Goal: Information Seeking & Learning: Learn about a topic

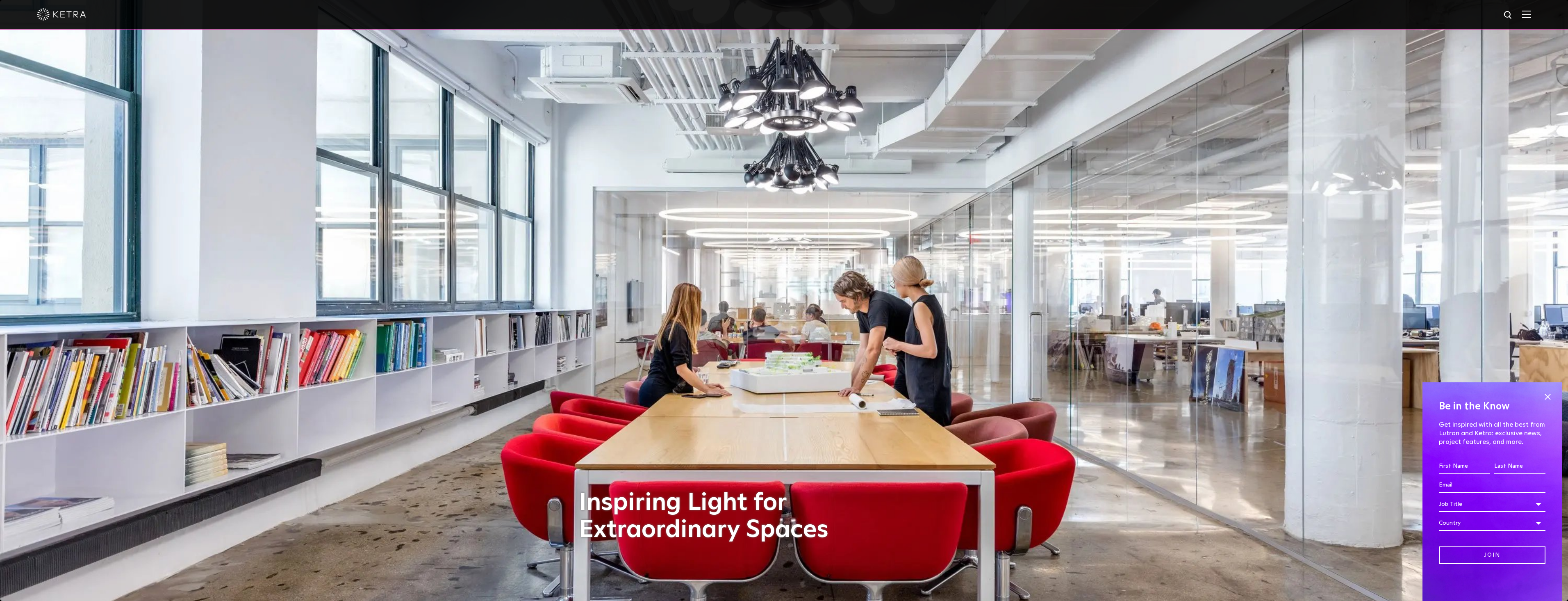
click at [1531, 15] on img at bounding box center [1526, 14] width 9 height 8
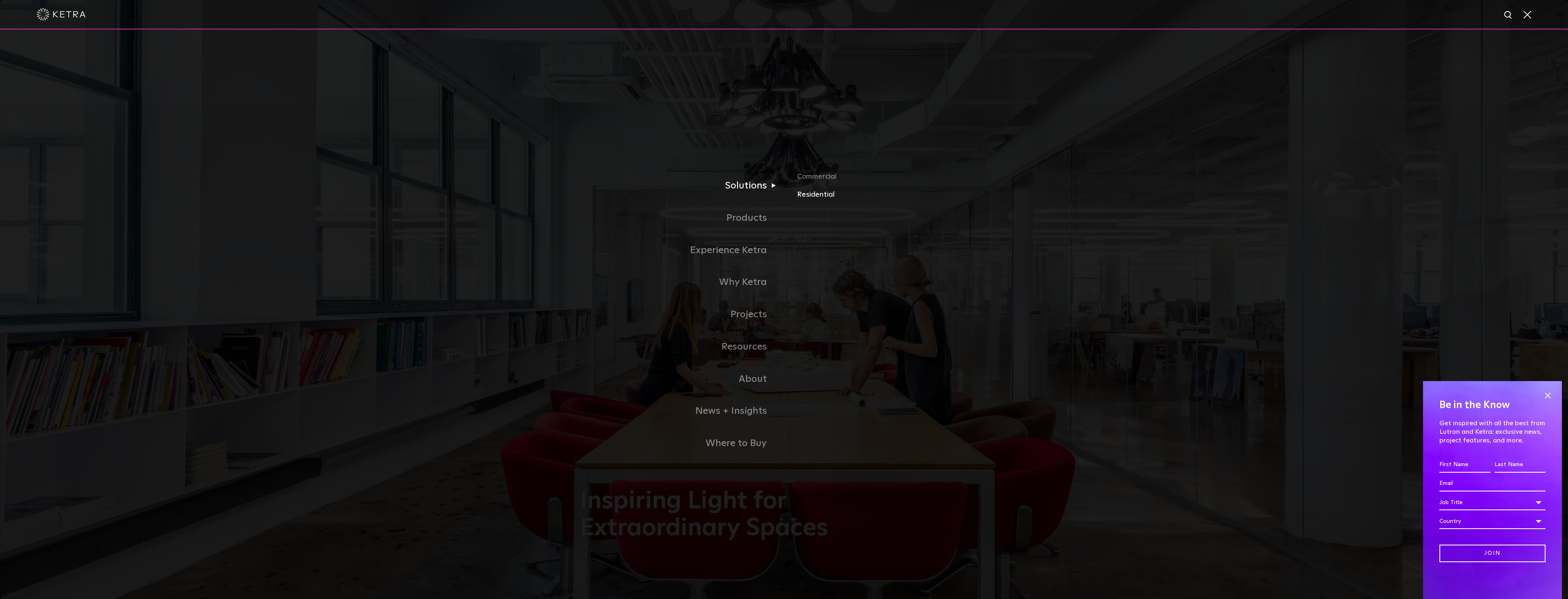
click at [824, 194] on link "Residential" at bounding box center [893, 195] width 191 height 12
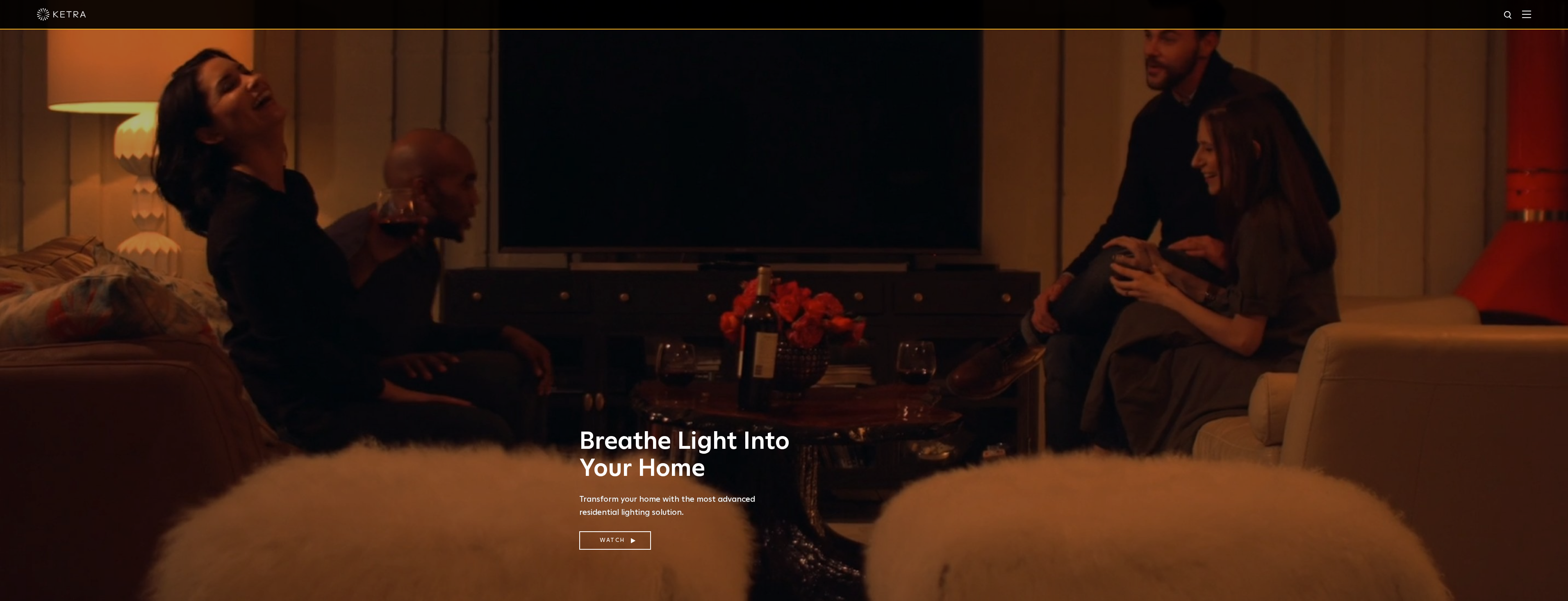
click at [1531, 12] on img at bounding box center [1526, 14] width 9 height 8
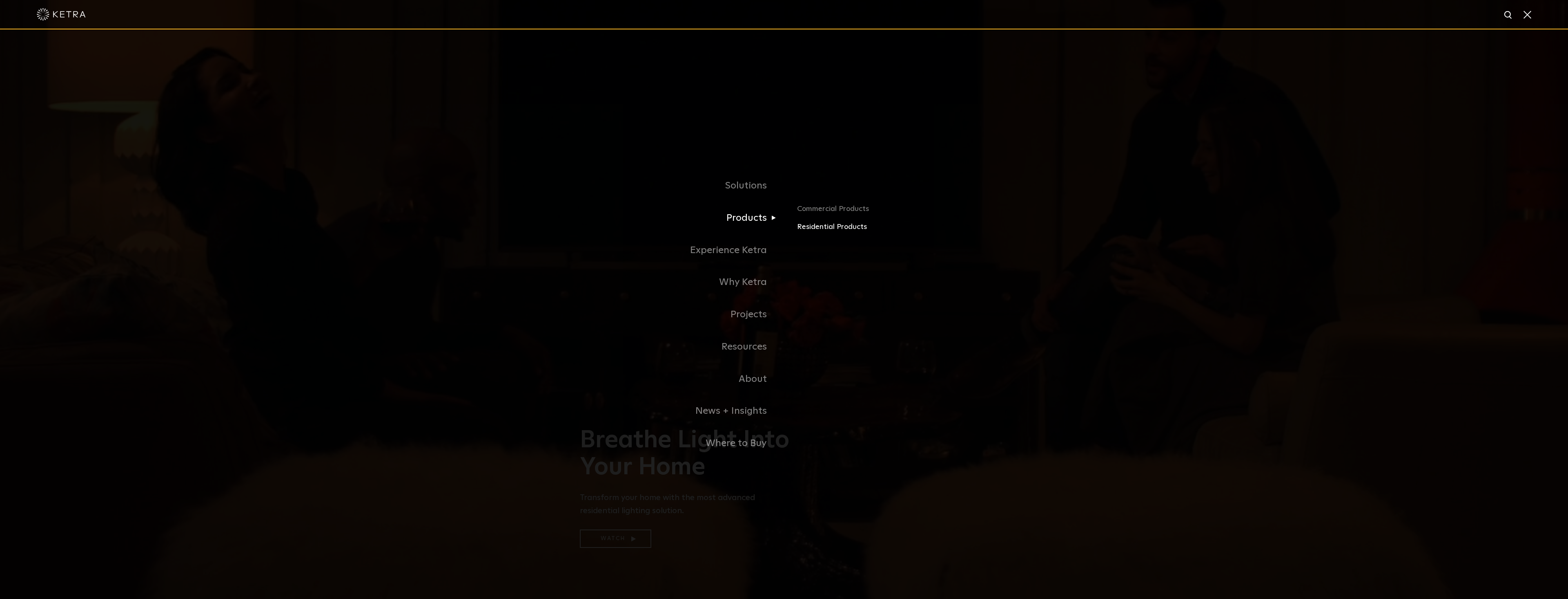
click at [815, 228] on link "Residential Products" at bounding box center [893, 227] width 191 height 12
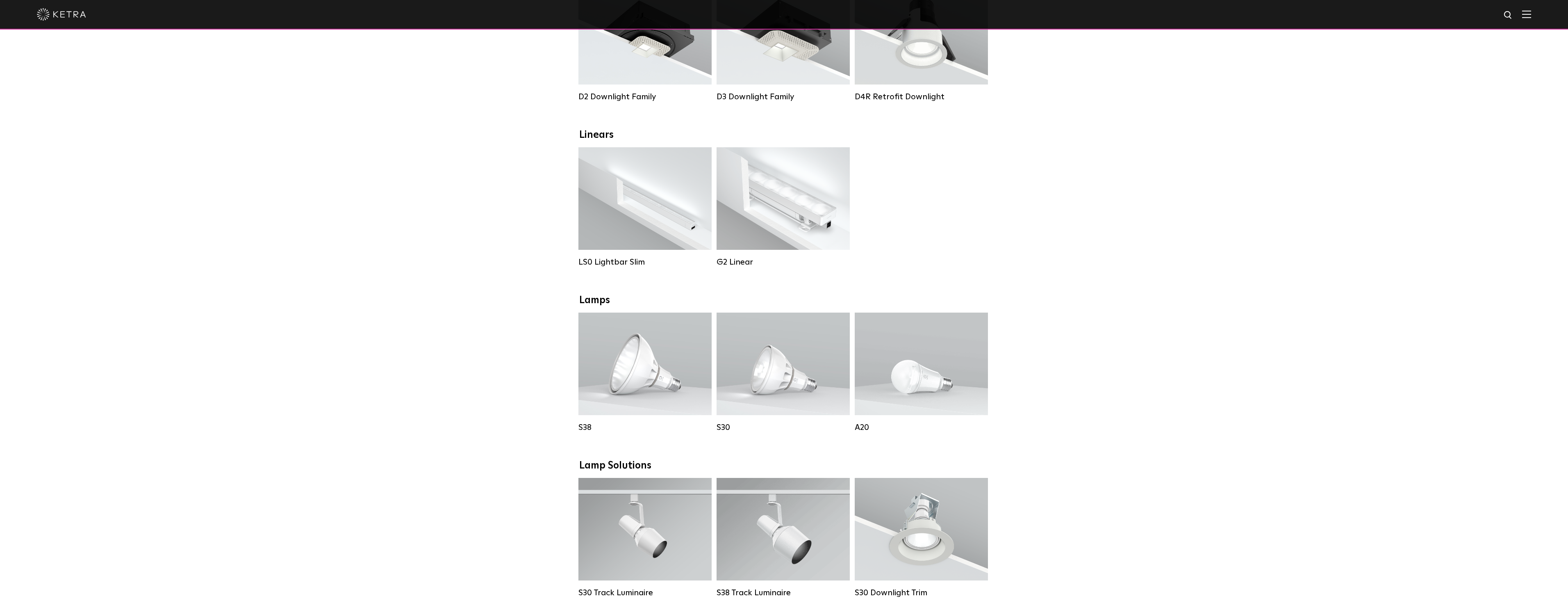
scroll to position [205, 0]
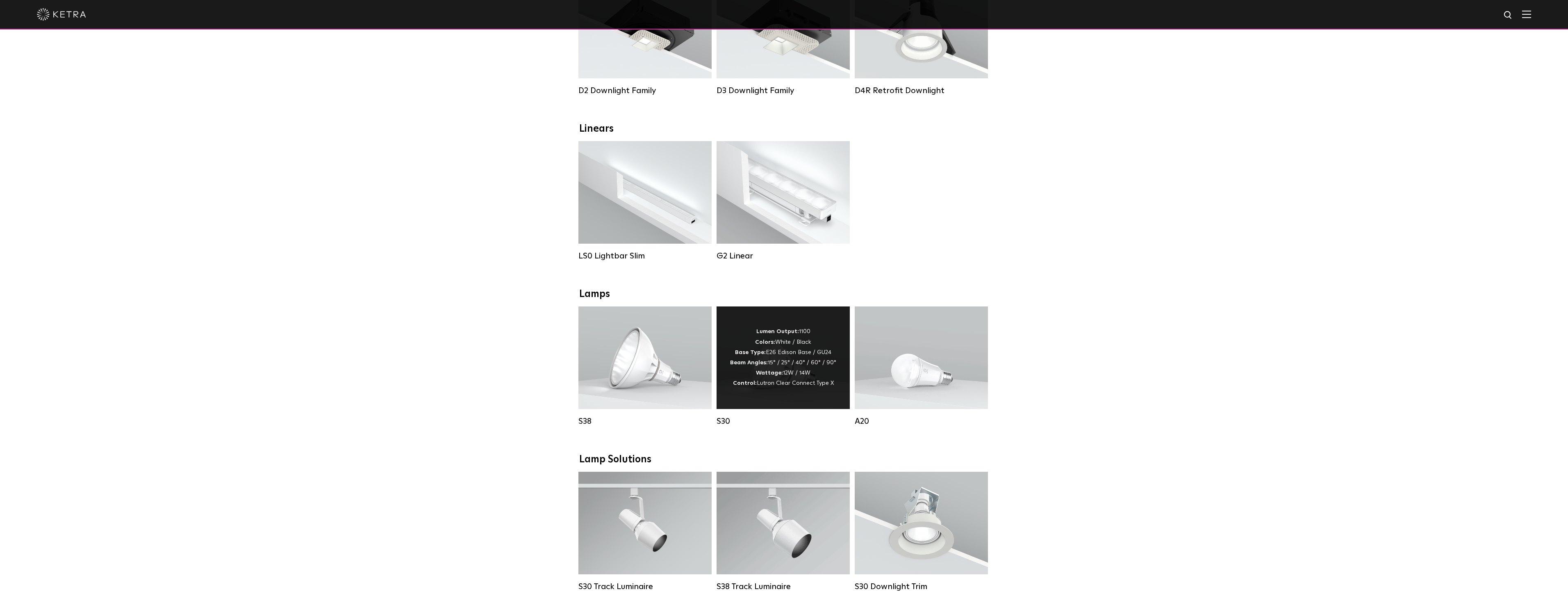
click at [791, 366] on div "Lumen Output: 1100 Colors: White / Black Base Type: E26 Edison Base / GU24 Beam…" at bounding box center [783, 357] width 106 height 62
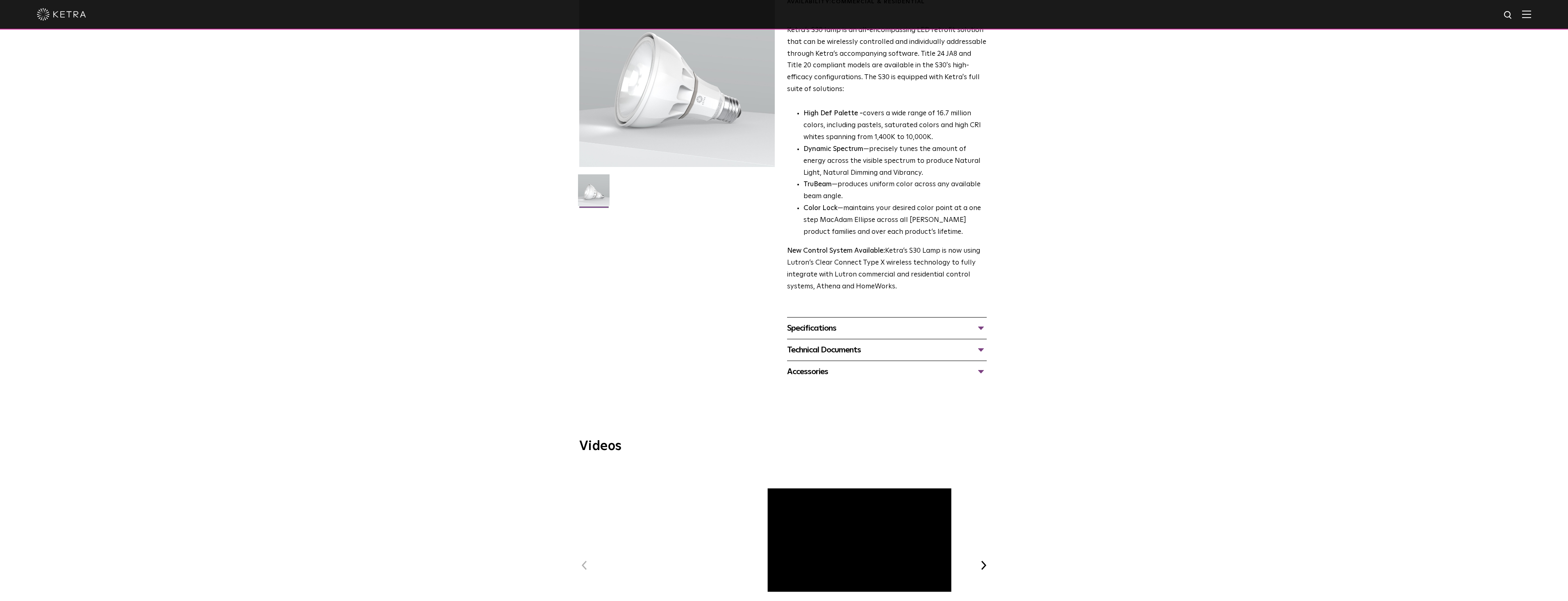
scroll to position [123, 0]
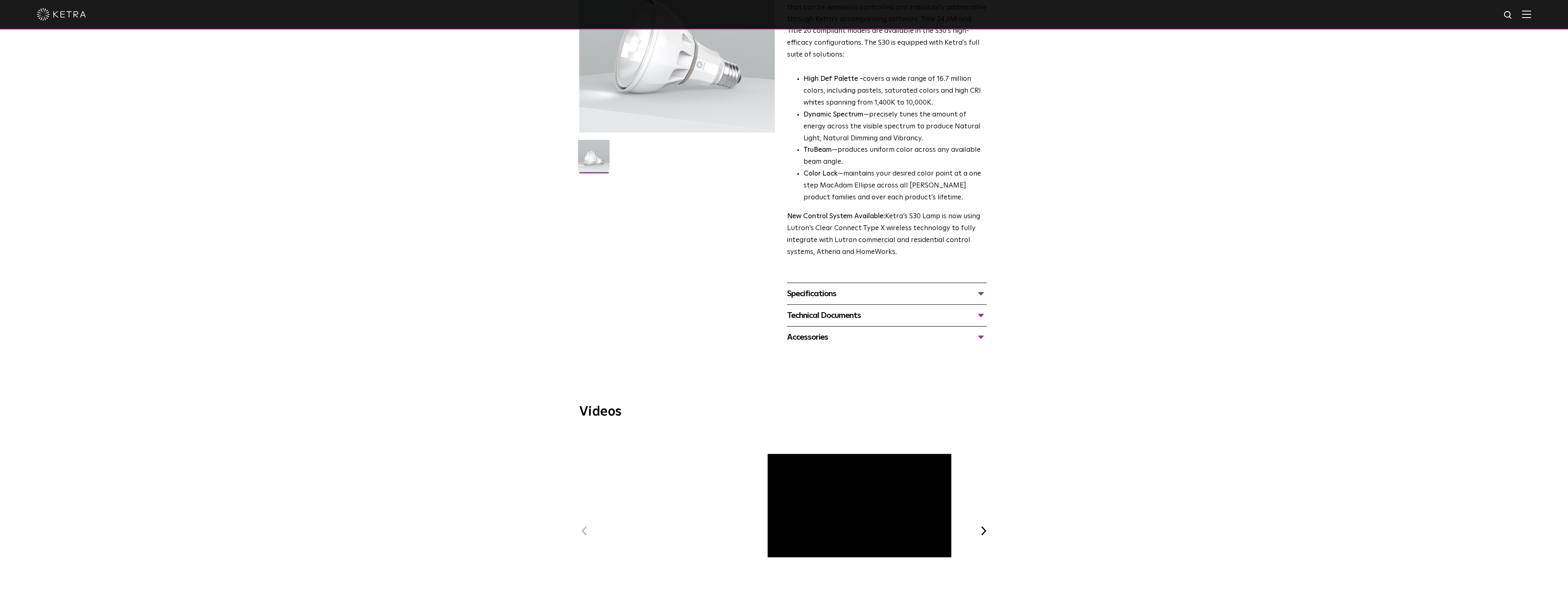
click at [982, 291] on div "Specifications" at bounding box center [887, 293] width 200 height 13
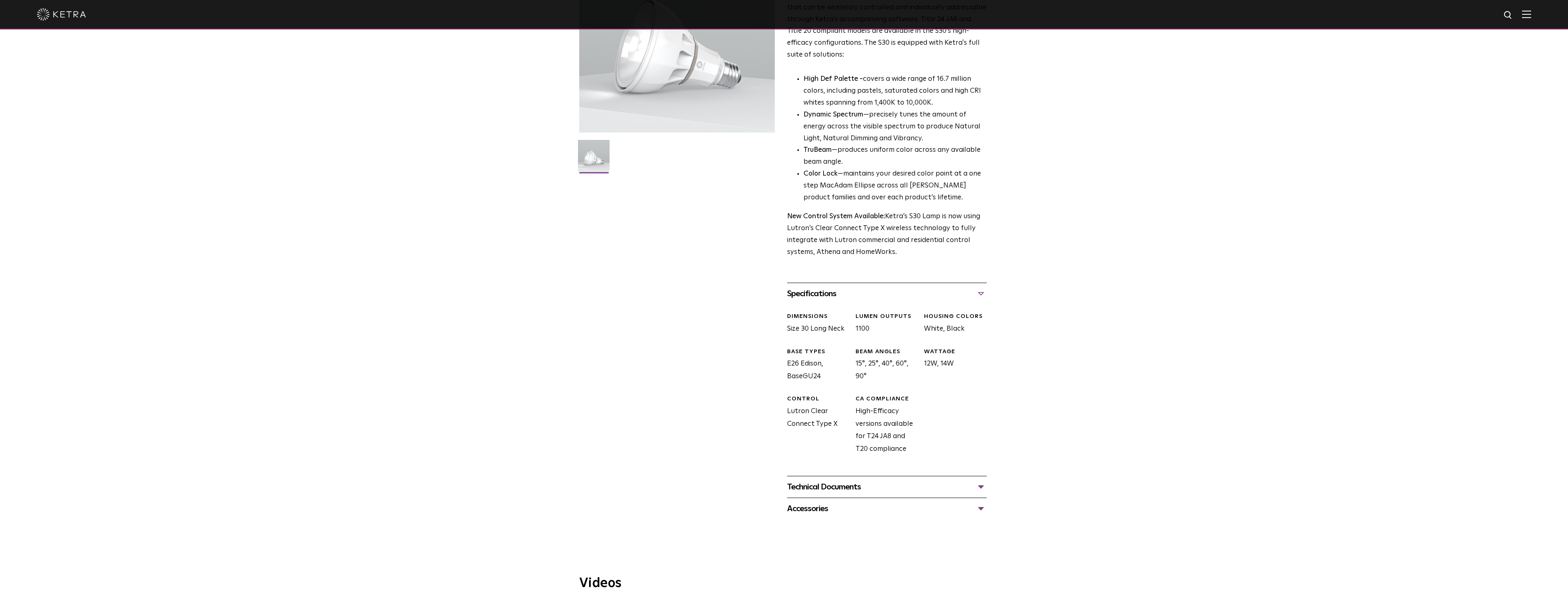
click at [982, 507] on div "Accessories" at bounding box center [887, 508] width 200 height 13
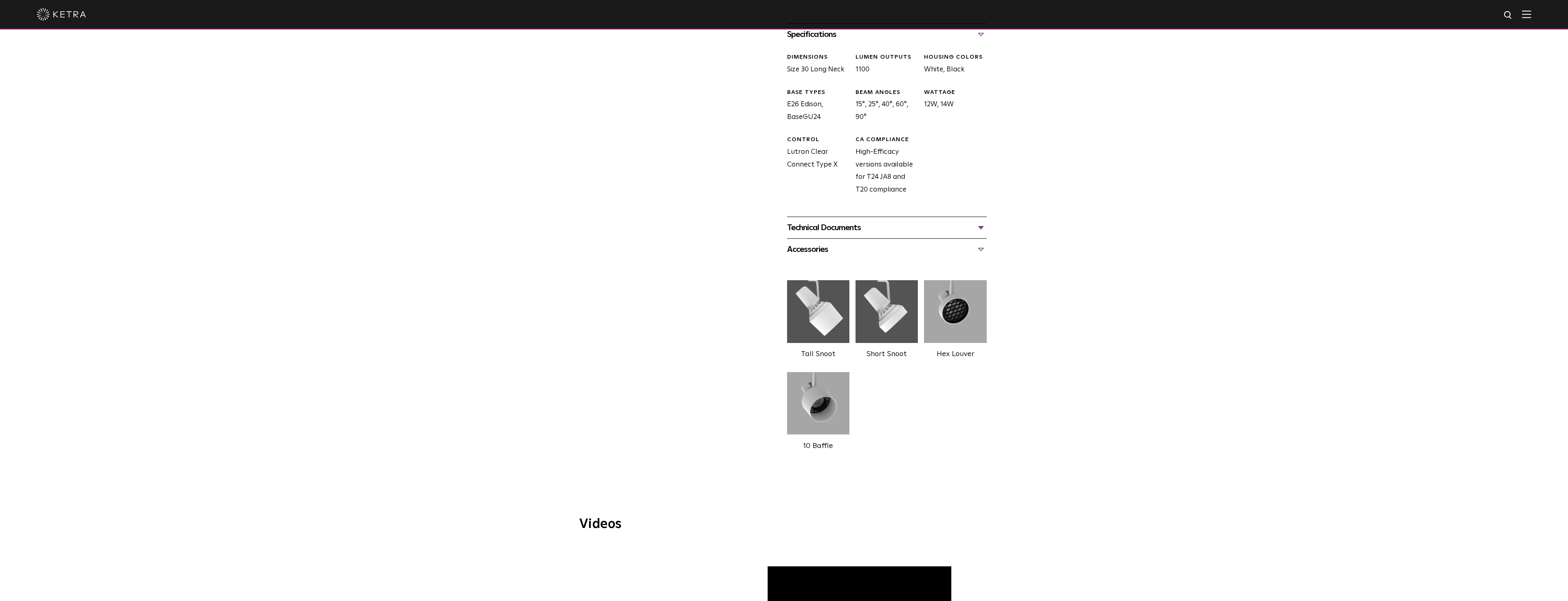
scroll to position [410, 0]
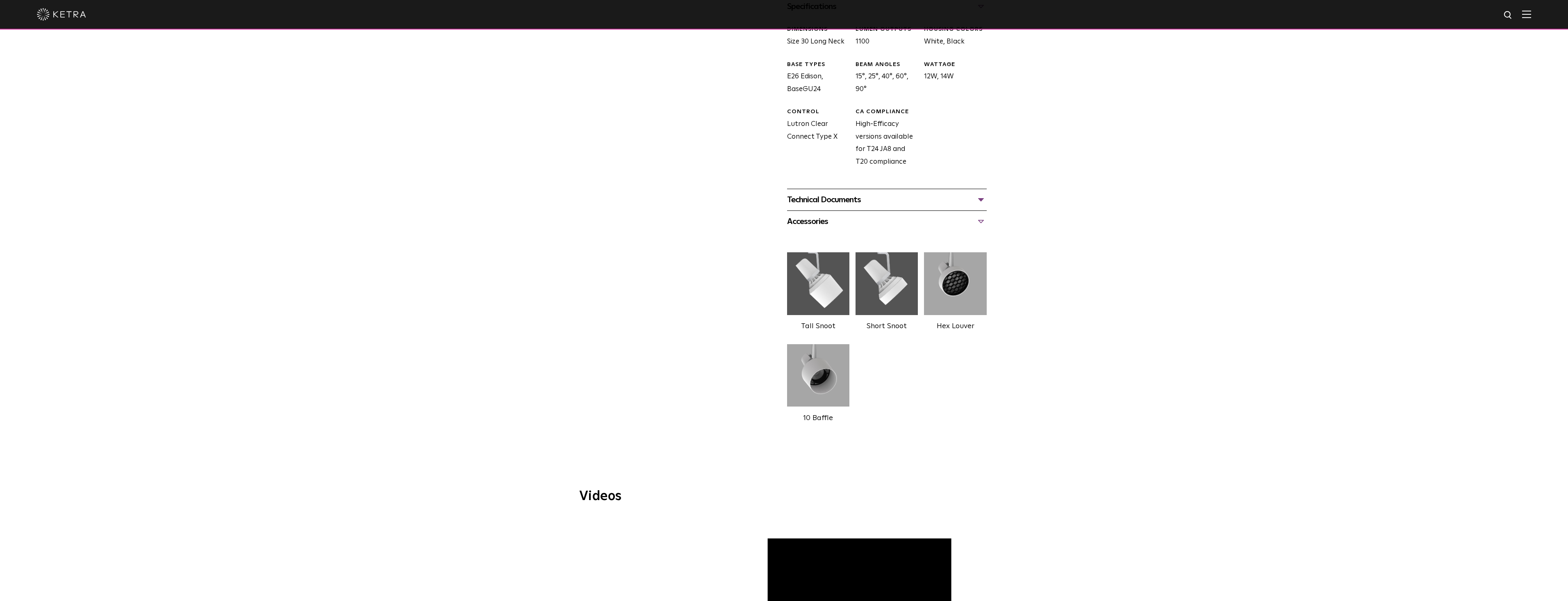
click at [980, 198] on div "Technical Documents" at bounding box center [887, 199] width 200 height 13
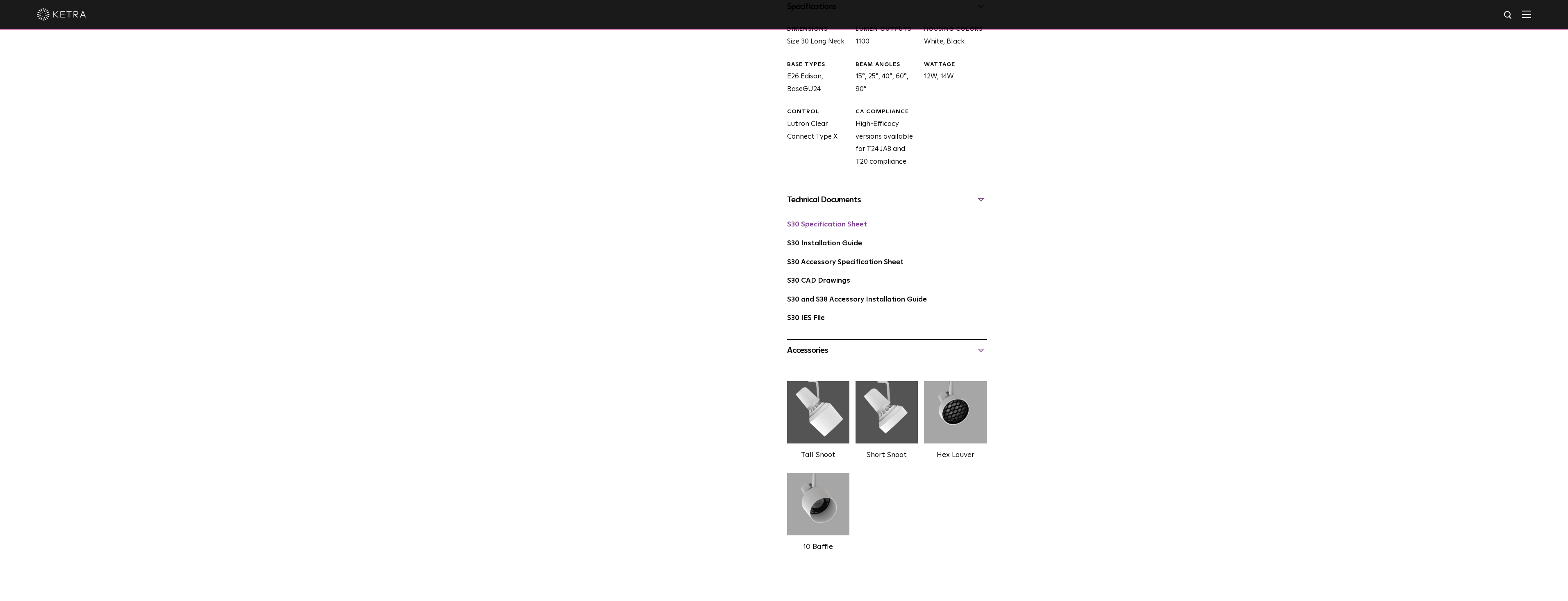
click at [819, 225] on link "S30 Specification Sheet" at bounding box center [827, 225] width 80 height 7
